Goal: Communication & Community: Answer question/provide support

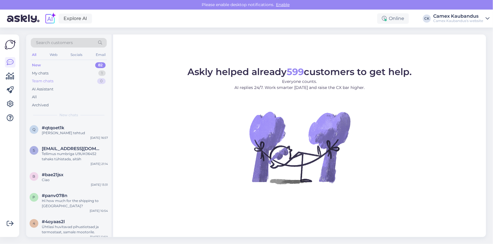
click at [43, 84] on div "Team chats 0" at bounding box center [69, 81] width 76 height 8
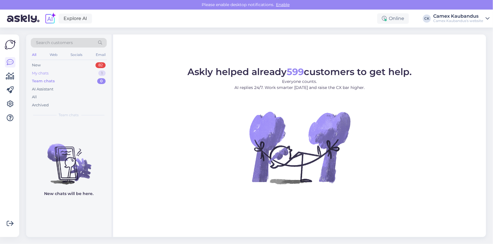
click at [43, 74] on div "My chats" at bounding box center [40, 74] width 17 height 6
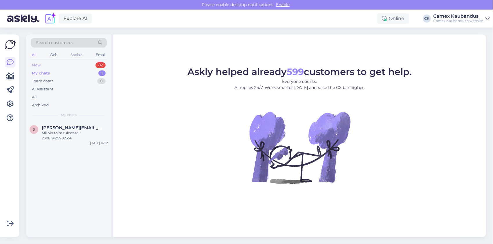
click at [39, 68] on div "New 82" at bounding box center [69, 65] width 76 height 8
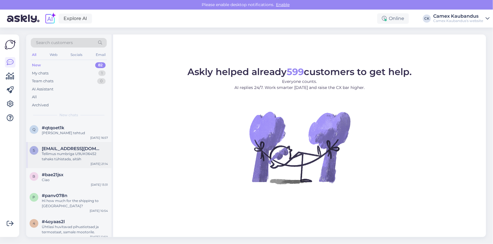
click at [69, 153] on div "Tellimus numbriga U9UK06452 tahaks tühistada, aitäh" at bounding box center [75, 157] width 66 height 10
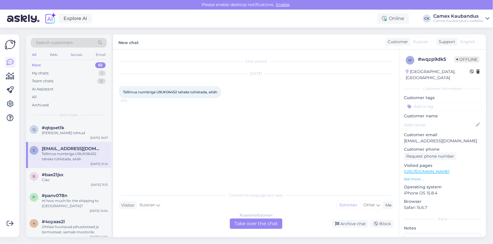
click at [236, 224] on div "Russian to Estonian Take over the chat" at bounding box center [256, 224] width 53 height 10
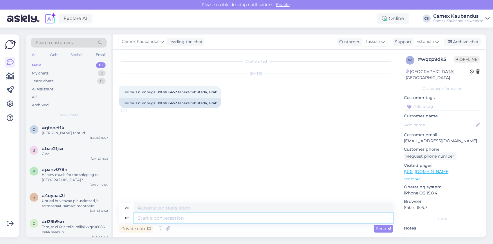
click at [176, 216] on textarea at bounding box center [263, 219] width 259 height 10
type textarea "Tere,"
type textarea "Привет,"
type textarea "Tere, Palun sa"
type textarea "Здравствуйте, Пожалуйста"
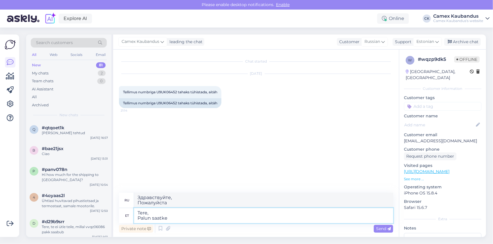
type textarea "Tere, Palun saatke"
type textarea "Здравствуйте, Пожалуйста, отправьте"
type textarea "Tere, Palun saatke auto r"
type textarea "Здравствуйте, Пожалуйста, отправьте машину."
type textarea "Tere, Palun saatke auto registreerimis nu"
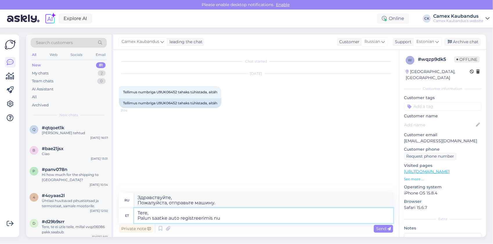
type textarea "Здравствуйте, Пожалуйста, отправьте регистрационный номер автомобиля."
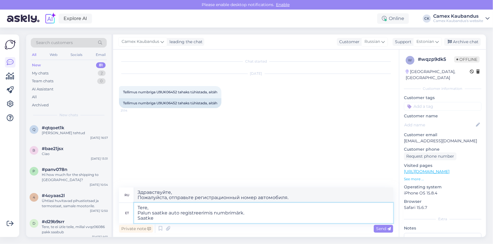
type textarea "Tere, Palun saatke auto registreerimis numbrimärk. Saatke m"
type textarea "Здравствуйте, Пожалуйста, отправьте регистрационный номер автомобиля. Отправить"
type textarea "Tere, Palun saatke auto registreerimis numbrimärk. Saatke mis t"
type textarea "Здравствуйте, Пожалуйста, отправьте регистрационный номер автомобиля. Отправьте…"
type textarea "Tere, Palun saatke auto registreerimis numbrimärk. Saatke mis te t"
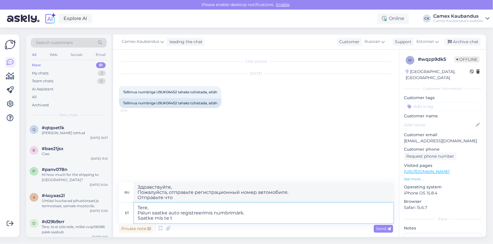
type textarea "Здравствуйте, Пожалуйста, отправьте регистрационный номер автомобиля. Отправьте…"
type textarea "Tere, Palun saatke auto registreerimis numbrimärk. Saatke mis te tellida"
type textarea "Здравствуйте, Пожалуйста, отправьте регистрационный номер автомобиля. Отправьте…"
type textarea "Tere, Palun saatke auto registreerimis numbrimärk. Saatke mis te tellida soovite"
type textarea "Здравствуйте, Пожалуйста, отправьте регистрационный номер автомобиля. Отправьте…"
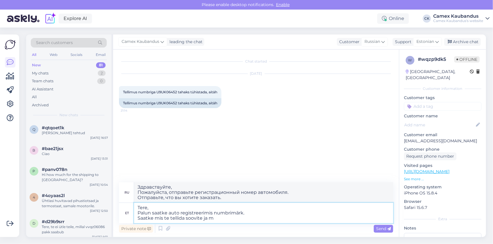
type textarea "Tere, Palun saatke auto registreerimis numbrimärk. Saatke mis te tellida soovit…"
type textarea "Здравствуйте, Пожалуйста, отправьте регистрационный номер автомобиля. Отправьте…"
type textarea "Tere, Palun saatke auto registreerimis numbrimärk. Saatke mis te tellida soovit…"
type textarea "Здравствуйте, Пожалуйста, отправьте регистрационный номер автомобиля. Отправьте…"
type textarea "Tere, Palun saatke auto registreerimis numbrimärk. Saatke mis te tellida soovit…"
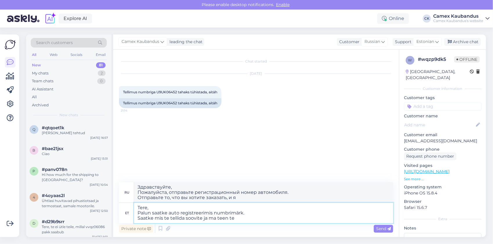
type textarea "Здравствуйте, Пожалуйста, отправьте регистрационный номер автомобиля. Отправьте…"
type textarea "Tere, Palun saatke auto registreerimis numbrimärk. Saatke mis te tellida soovit…"
type textarea "Здравствуйте, Пожалуйста, отправьте регистрационный номер автомобиля. Отправьте…"
type textarea "Tere, Palun saatke auto registreerimis numbrimärk. Saatke mis te tellida soovit…"
type textarea "Здравствуйте, Пожалуйста, пришлите мне регистрационный номер автомобиля. Отправ…"
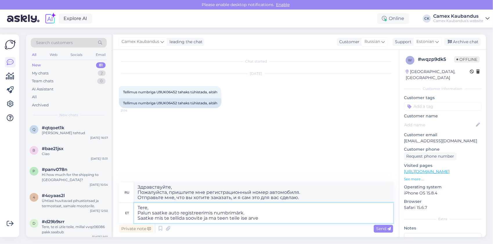
type textarea "Tere, Palun saatke auto registreerimis numbrimärk. Saatke mis te tellida soovit…"
type textarea "Здравствуйте, Пожалуйста, пришлите мне регистрационный номер автомобиля. Пришли…"
type textarea "Tere, Palun saatke auto registreerimis numbrimärk. Saatke mis te tellida soovit…"
drag, startPoint x: 306, startPoint y: 199, endPoint x: 129, endPoint y: 185, distance: 176.8
click at [129, 185] on div "ru Здравствуйте, Пожалуйста, пришлите мне регистрационный номер автомобиля. При…" at bounding box center [256, 193] width 274 height 21
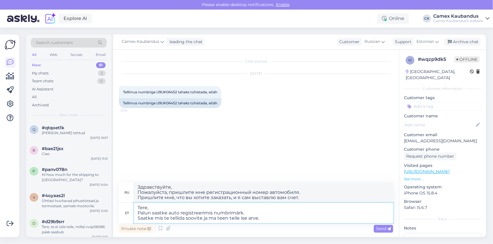
drag, startPoint x: 282, startPoint y: 218, endPoint x: 128, endPoint y: 184, distance: 158.2
click at [128, 184] on div "ru Здравствуйте, Пожалуйста, пришлите мне регистрационный номер автомобиля. При…" at bounding box center [256, 203] width 274 height 41
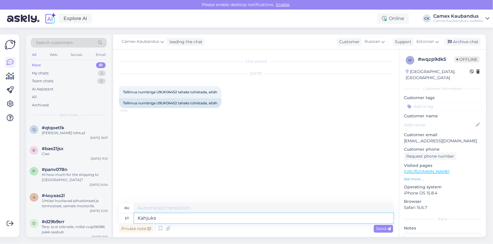
type textarea "Kahjuks"
type textarea "К сожалению"
type textarea "Kahjuks meie"
type textarea "К сожалению, мы"
type textarea "Kahjuks meie koduleht h"
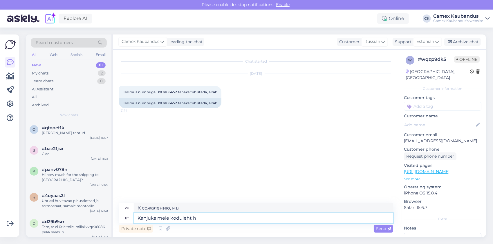
type textarea "К сожалению, наша домашняя страница"
type textarea "Kahjuks meie koduleht hetkel ei"
type textarea "К сожалению, наша домашняя страница в настоящее время"
type textarea "Kahjuks meie koduleht hetkel ei"
type textarea "К сожалению, наш сайт в настоящее время не работает."
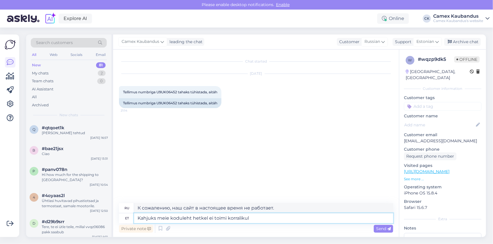
type textarea "Kahjuks meie koduleht hetkel ei toimi korralikult"
type textarea "К сожалению, в настоящее время наш сайт работает некорректно."
type textarea "Kahjuks meie koduleht hetkel ei toimi korralikult, v"
type textarea "К сожалению, в данный момент наш сайт работает некорректно."
type textarea "Kahjuks meie koduleht hetkel ei toimi korralikult, väga v"
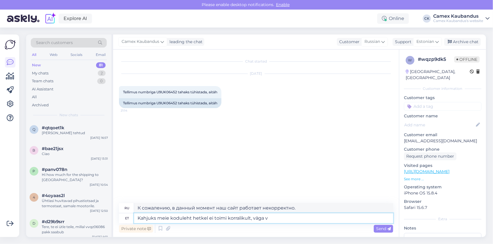
type textarea "К сожалению, в настоящее время наш сайт работает некорректно, очень"
type textarea "Kahjuks meie koduleht hetkel ei toimi korralikult, väga vabandame."
type textarea "К сожалению, в данный момент наш сайт работает некорректно, приносим извинения."
type textarea "Kahjuks meie koduleht hetkel ei toimi korralikult, väga vabandame."
drag, startPoint x: 353, startPoint y: 207, endPoint x: 124, endPoint y: 202, distance: 228.9
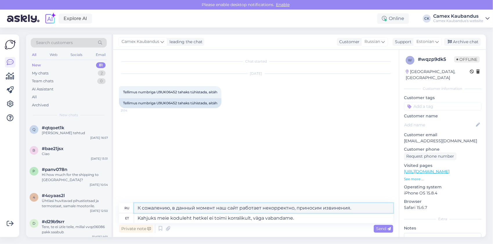
click at [124, 202] on div "Chat started [DATE] Tellimus numbriga U9UK06452 tahaks tühistada, aitäh 21:14 T…" at bounding box center [256, 144] width 286 height 188
drag, startPoint x: 306, startPoint y: 219, endPoint x: 134, endPoint y: 211, distance: 172.1
click at [134, 211] on div "ru К сожалению, в данный момент наш сайт работает некорректно, приносим извинен…" at bounding box center [256, 214] width 274 height 20
